Goal: Find contact information: Find contact information

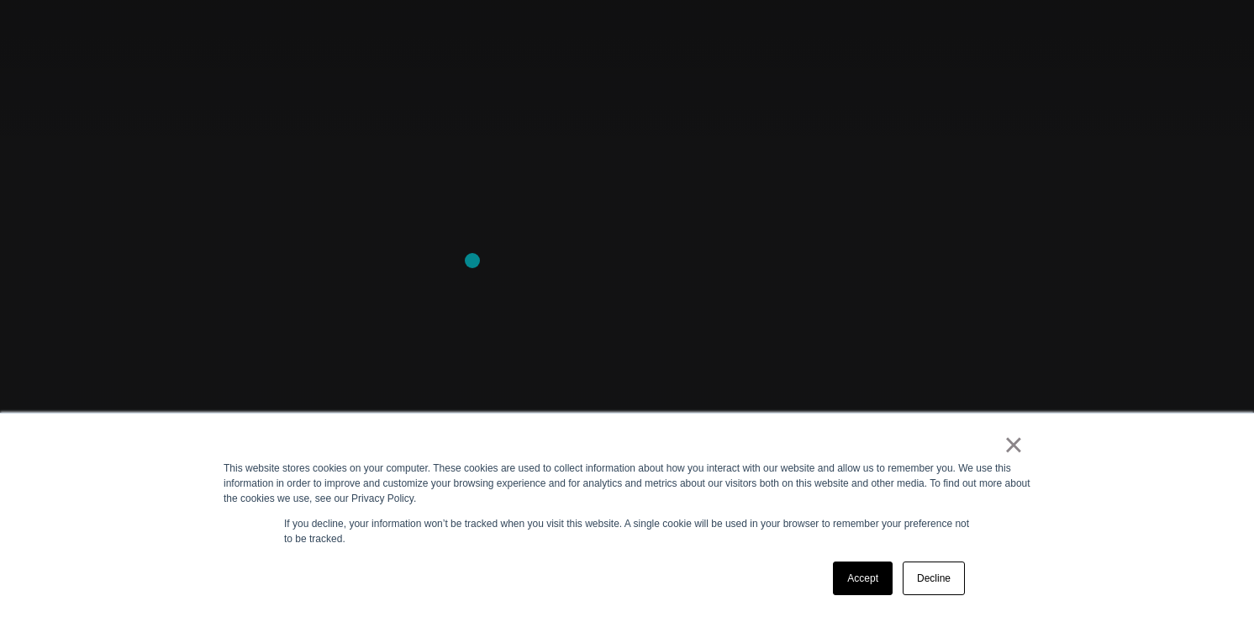
scroll to position [193, 0]
click at [852, 576] on link "Accept" at bounding box center [863, 578] width 60 height 34
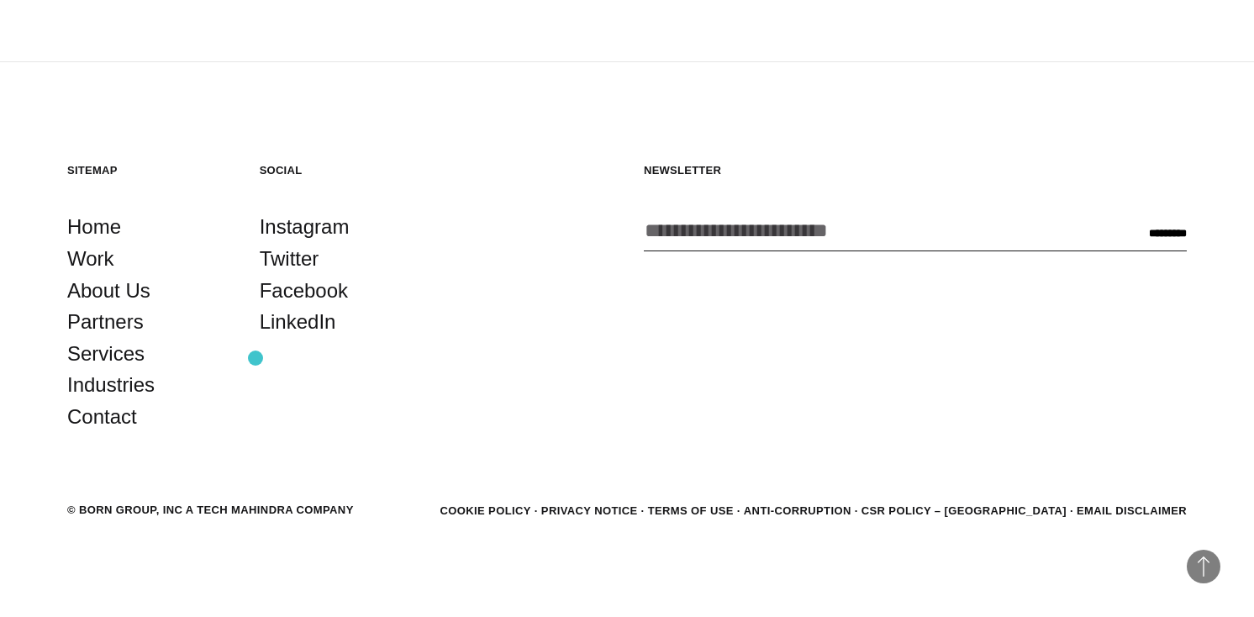
scroll to position [4571, 0]
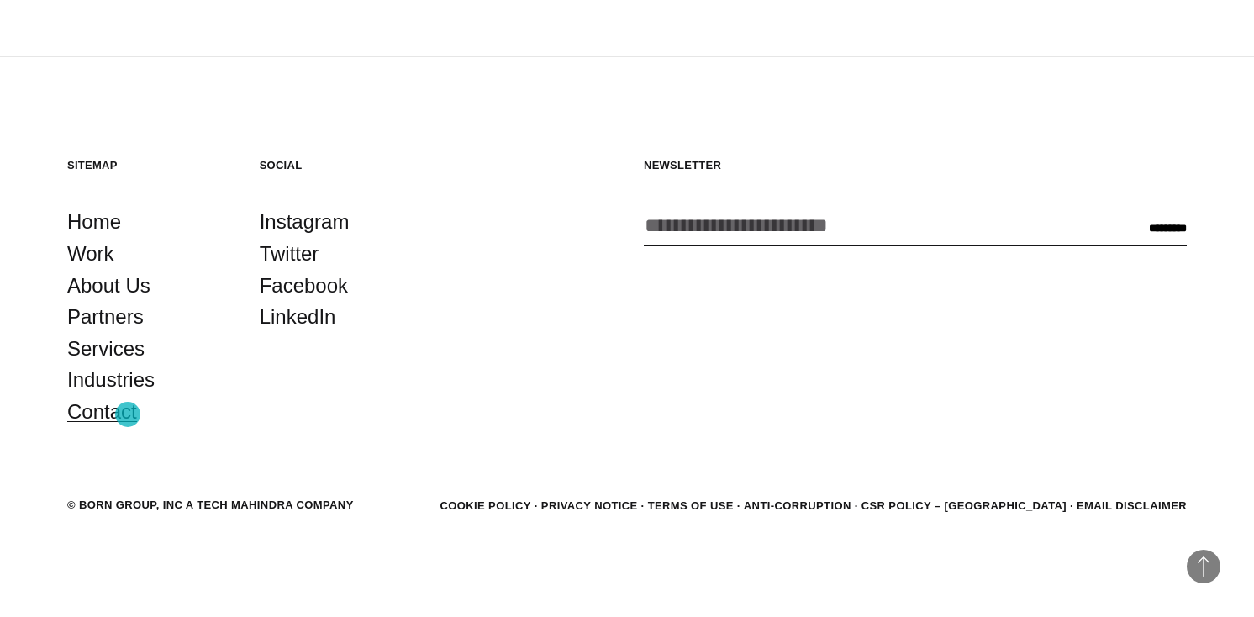
click at [128, 414] on link "Contact" at bounding box center [102, 412] width 70 height 32
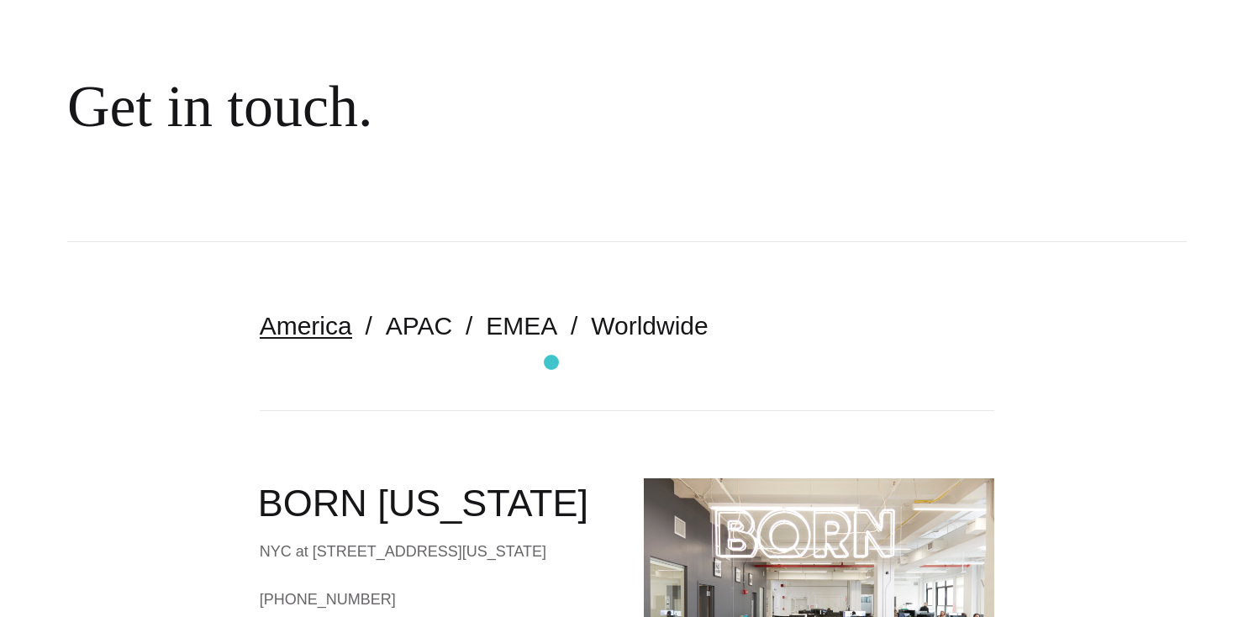
scroll to position [162, 0]
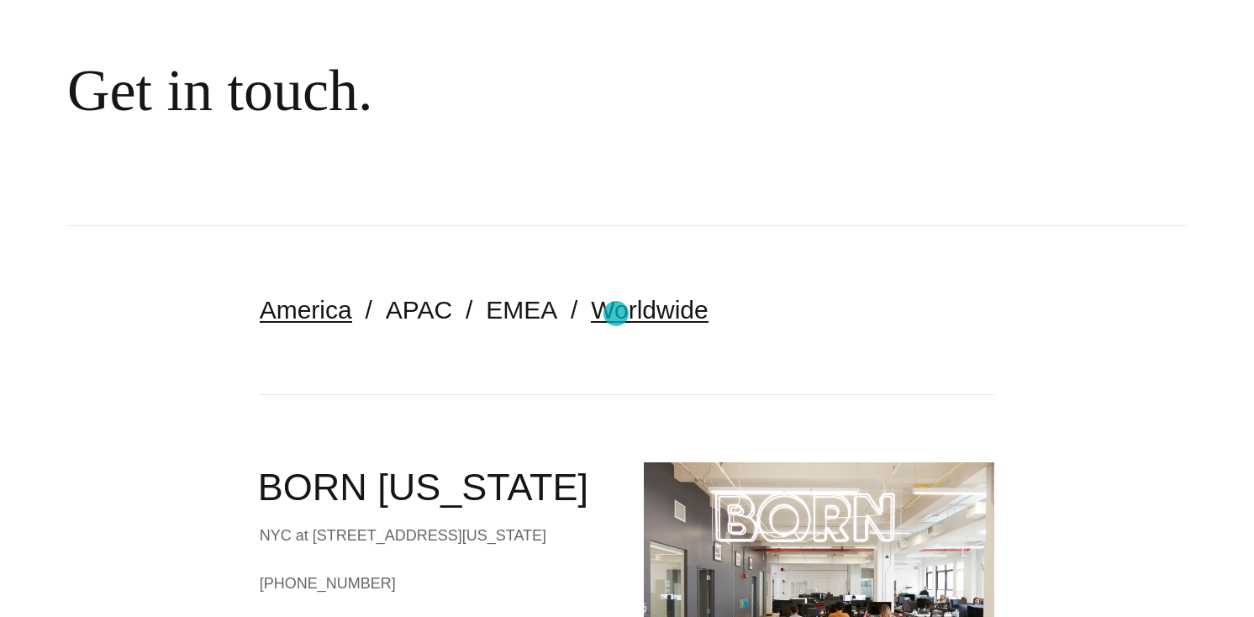
click at [616, 313] on link "Worldwide" at bounding box center [650, 310] width 118 height 28
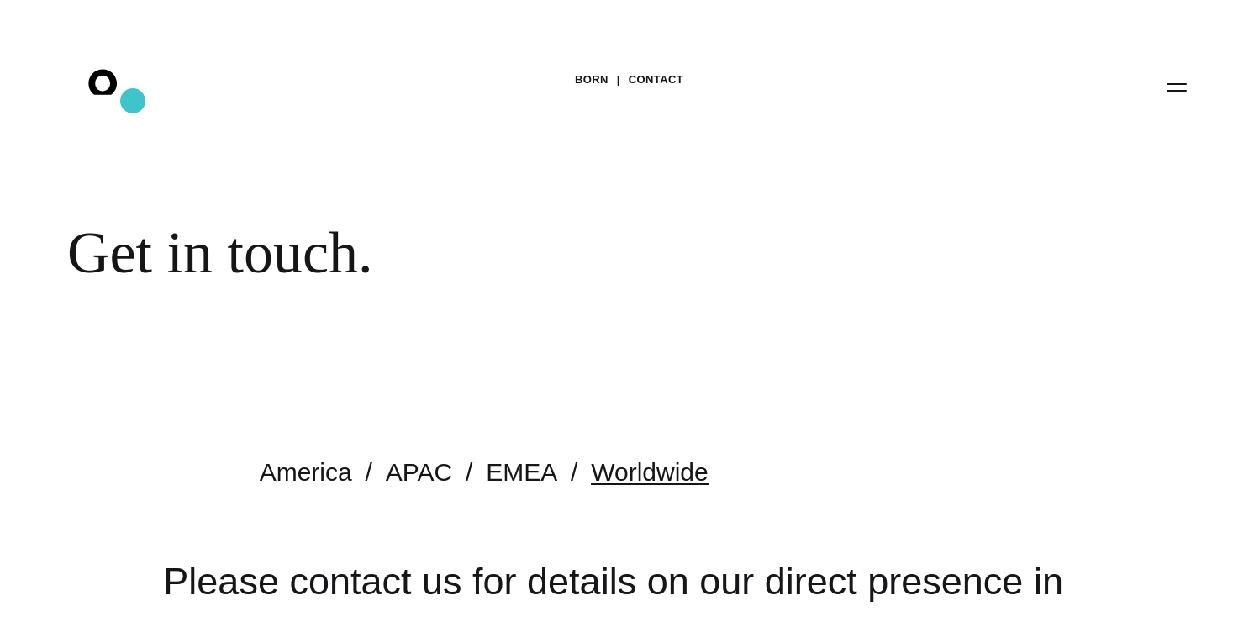
click at [133, 101] on icon ".st0{display:none;} .st1{display:inline;} .st2{font-family:'HelveticaNeue-Mediu…" at bounding box center [115, 87] width 108 height 44
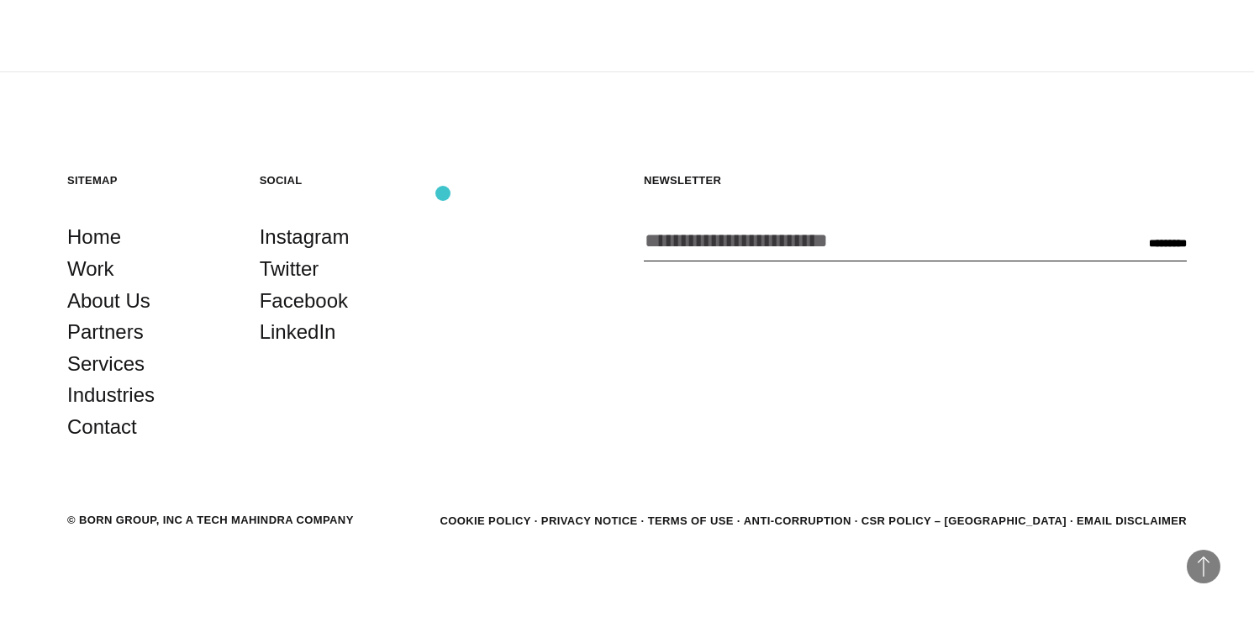
scroll to position [4571, 0]
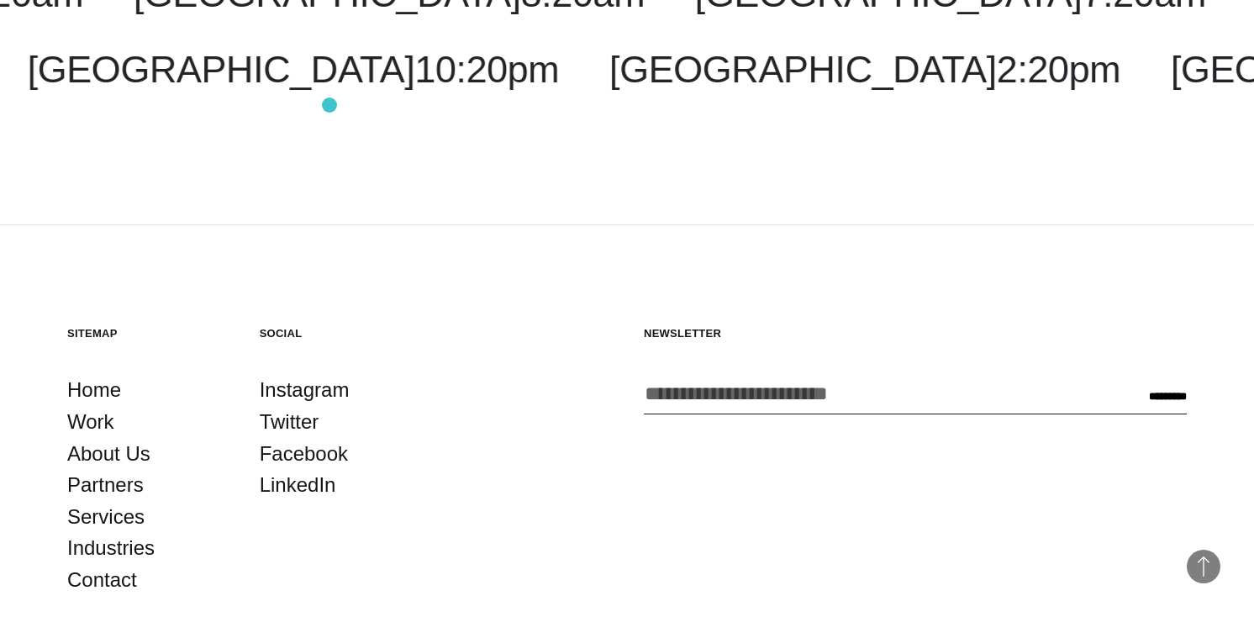
scroll to position [4441, 0]
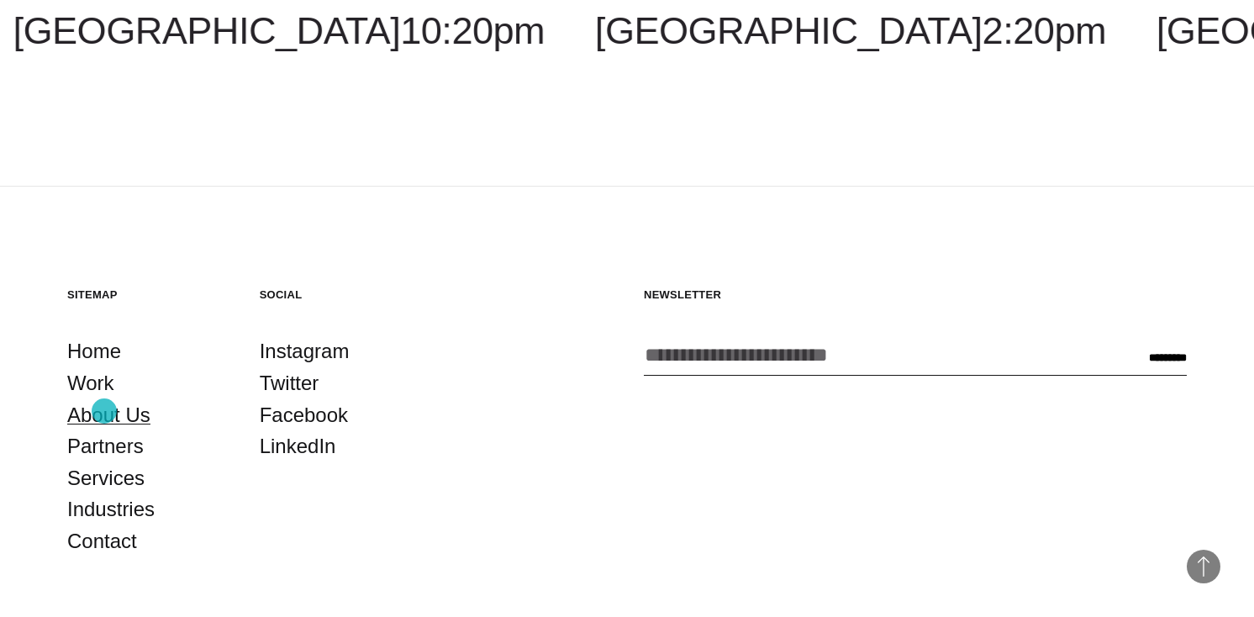
click at [104, 411] on link "About Us" at bounding box center [108, 415] width 83 height 32
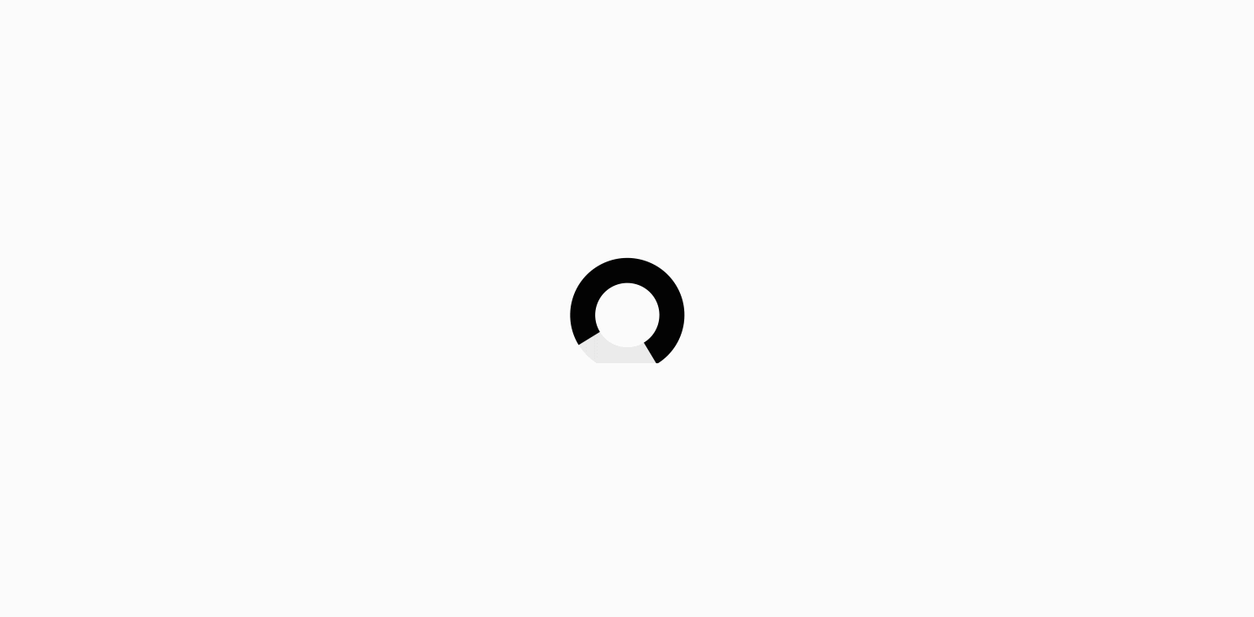
scroll to position [4441, 0]
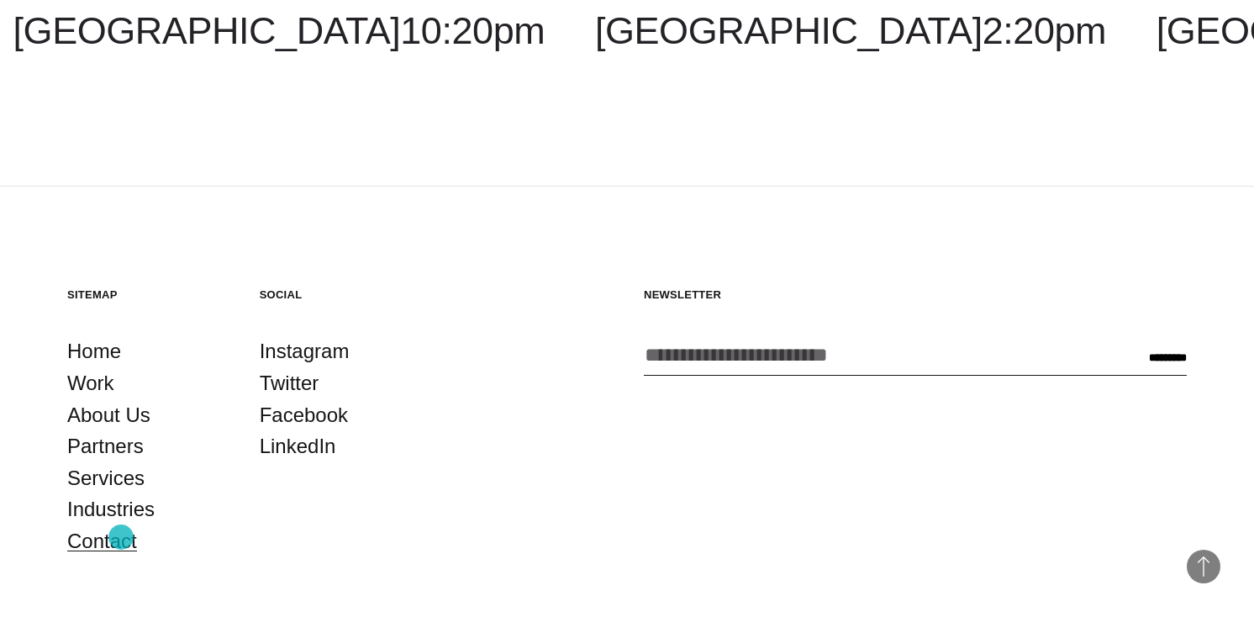
click at [121, 537] on link "Contact" at bounding box center [102, 541] width 70 height 32
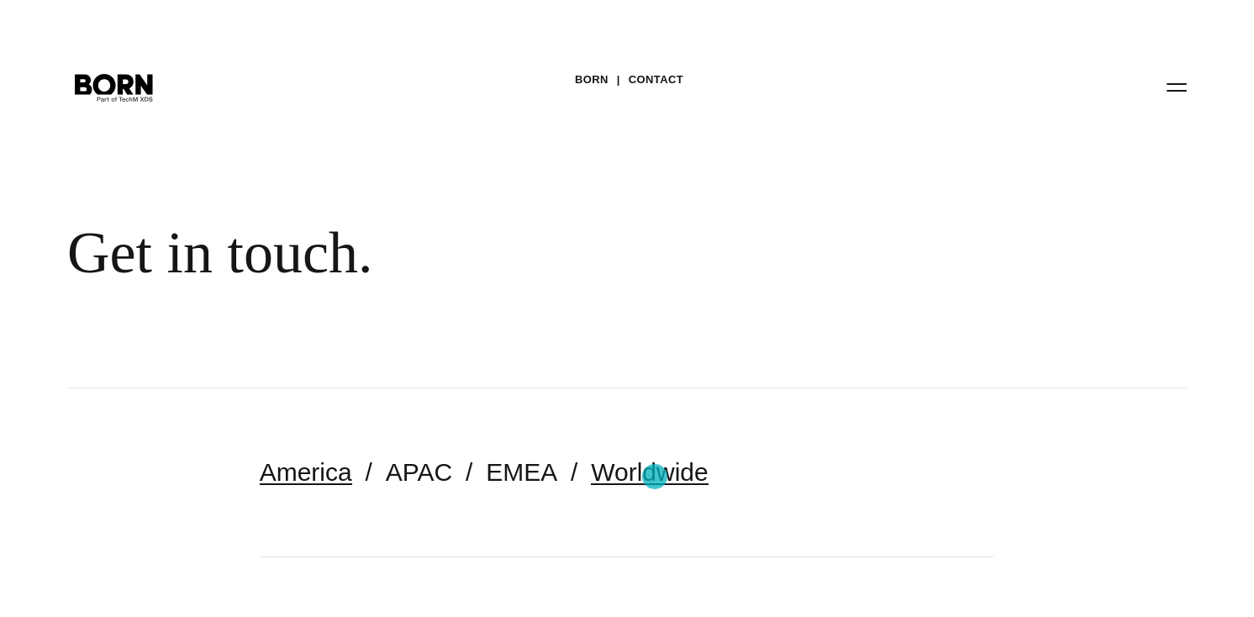
click at [655, 476] on link "Worldwide" at bounding box center [650, 472] width 118 height 28
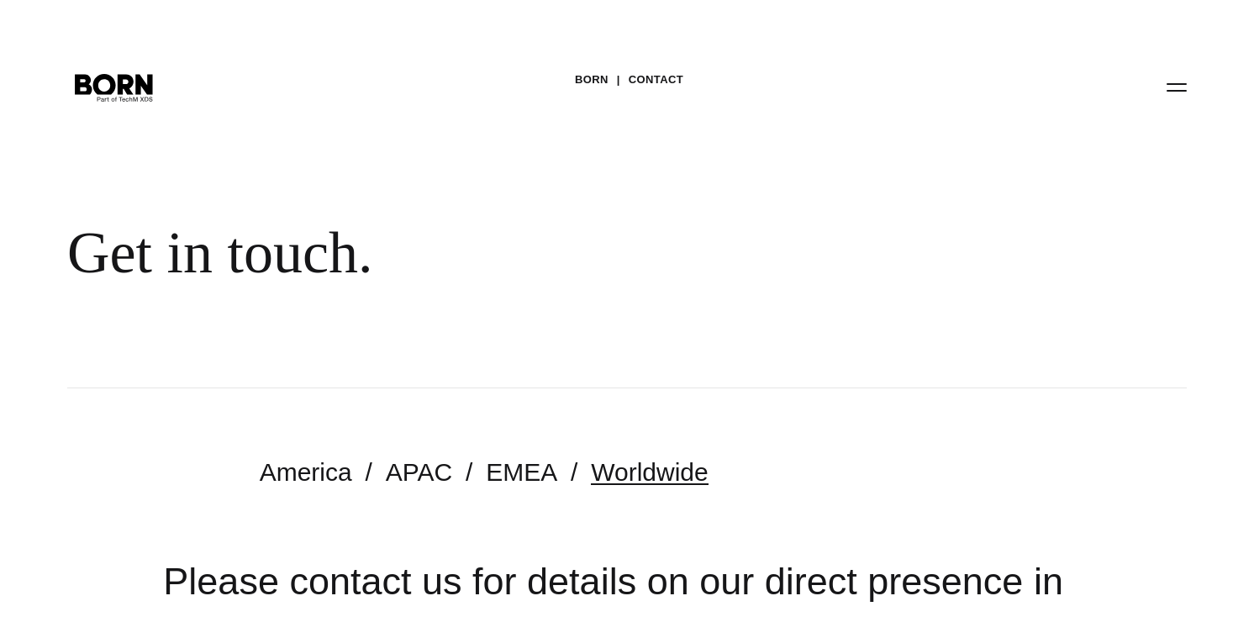
click at [655, 476] on link "Worldwide" at bounding box center [650, 472] width 118 height 28
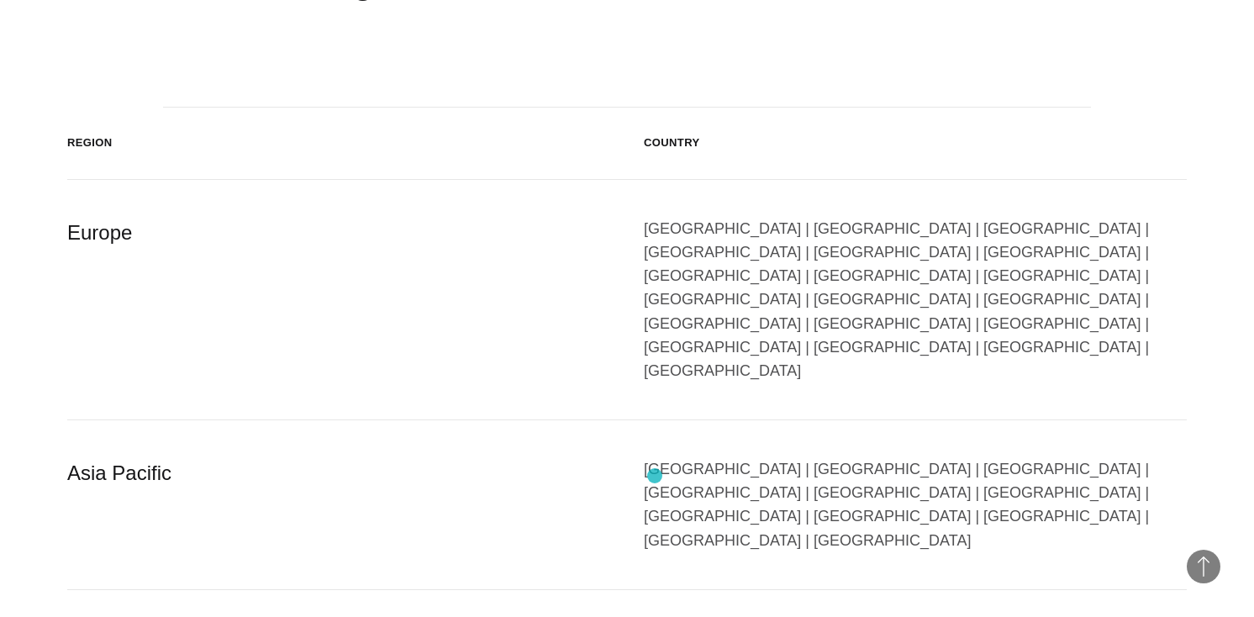
scroll to position [652, 0]
